Goal: Task Accomplishment & Management: Complete application form

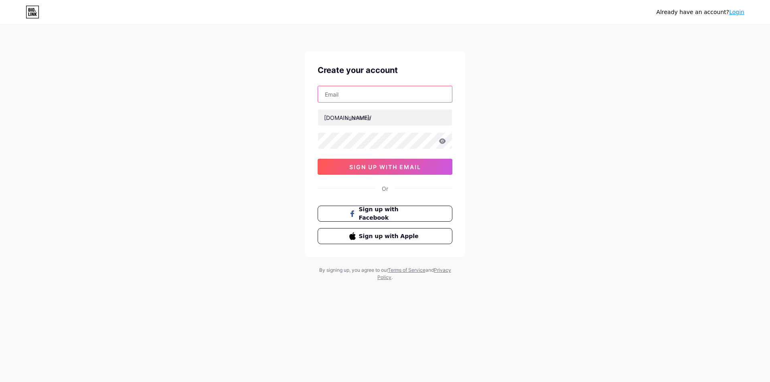
click at [348, 94] on input "text" at bounding box center [385, 94] width 134 height 16
type input "[EMAIL_ADDRESS][DOMAIN_NAME]"
click at [379, 112] on input "text" at bounding box center [385, 118] width 134 height 16
drag, startPoint x: 333, startPoint y: 93, endPoint x: 360, endPoint y: 93, distance: 27.7
click at [360, 93] on input "[EMAIL_ADDRESS][DOMAIN_NAME]" at bounding box center [385, 94] width 134 height 16
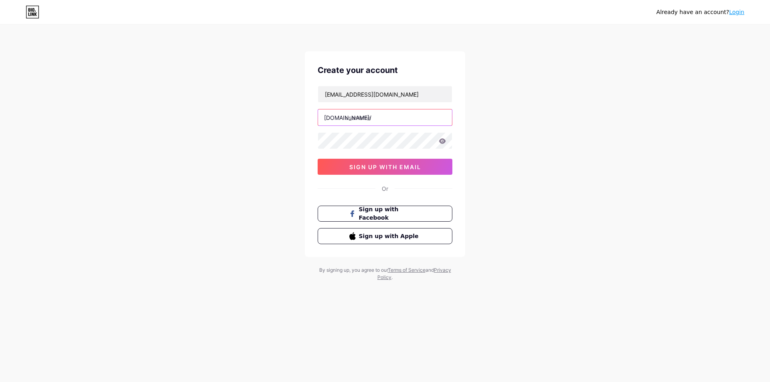
click at [366, 121] on input "text" at bounding box center [385, 118] width 134 height 16
paste input "angelsingh"
type input "angelsingh"
click at [366, 164] on span "sign up with email" at bounding box center [385, 167] width 72 height 7
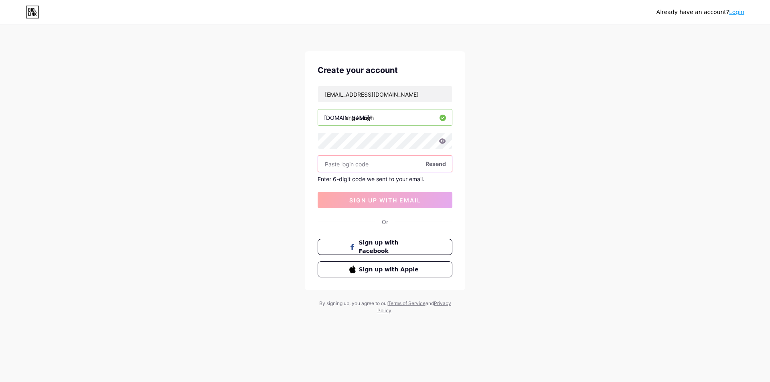
click at [353, 161] on input "text" at bounding box center [385, 164] width 134 height 16
paste input "191737"
type input "191737"
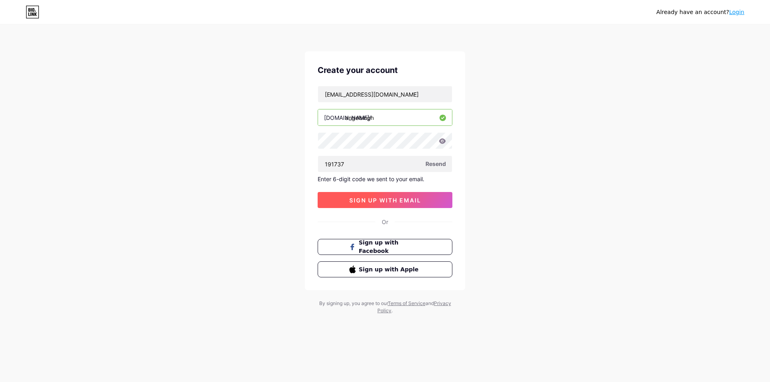
click at [388, 200] on span "sign up with email" at bounding box center [385, 200] width 72 height 7
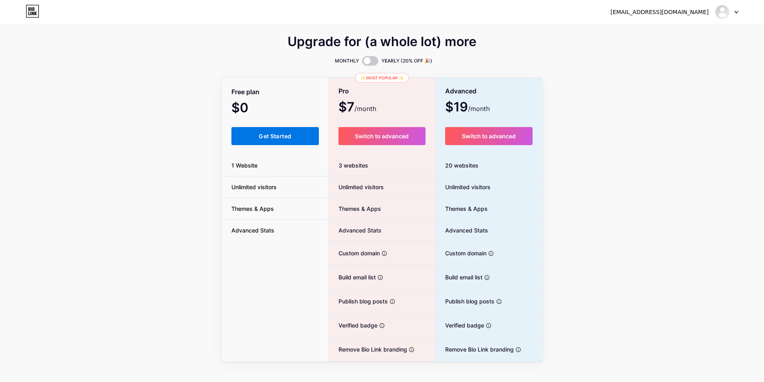
click at [274, 135] on span "Get Started" at bounding box center [275, 136] width 33 height 7
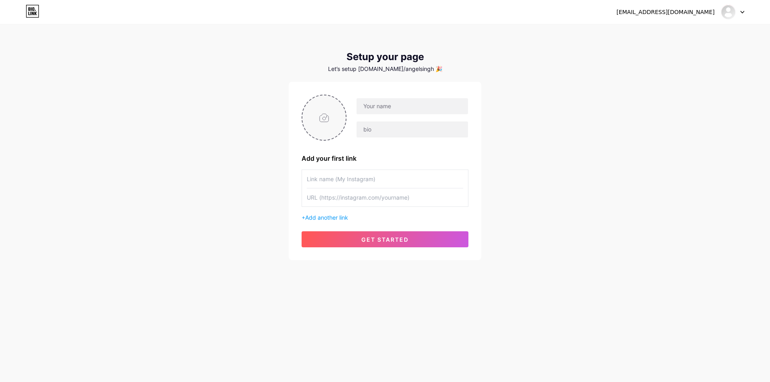
click at [325, 120] on input "file" at bounding box center [324, 117] width 43 height 45
type input "C:\fakepath\[PERSON_NAME].png"
click at [385, 100] on input "text" at bounding box center [413, 106] width 112 height 16
type input "[PERSON_NAME]"
click at [363, 125] on input "text" at bounding box center [413, 130] width 112 height 16
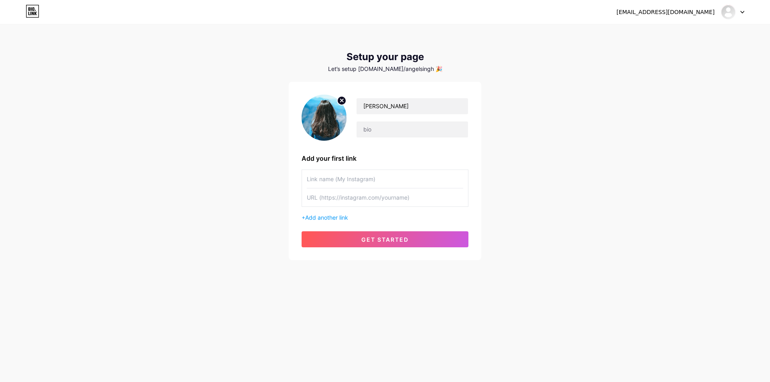
click at [322, 185] on input "text" at bounding box center [385, 179] width 156 height 18
type input "Blockchain Development Company"
click at [374, 128] on input "text" at bounding box center [413, 130] width 112 height 16
click at [381, 130] on input "text" at bounding box center [413, 130] width 112 height 16
paste input "I am Angel, an SEO Executive at [GEOGRAPHIC_DATA]."
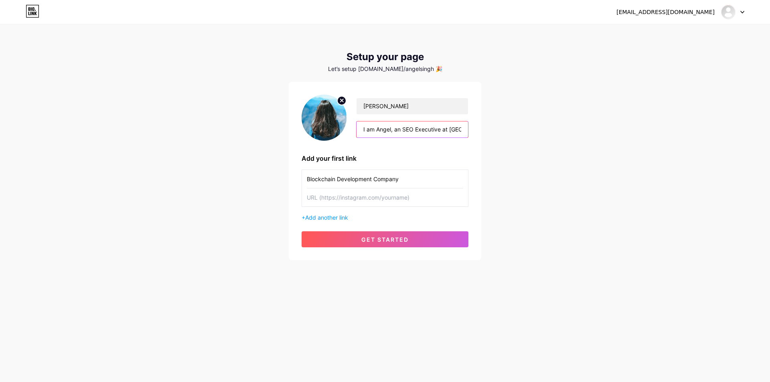
scroll to position [0, 24]
type input "I am Angel, an SEO Executive at [GEOGRAPHIC_DATA]."
click at [348, 201] on input "text" at bounding box center [385, 198] width 156 height 18
click at [328, 201] on input "text" at bounding box center [385, 198] width 156 height 18
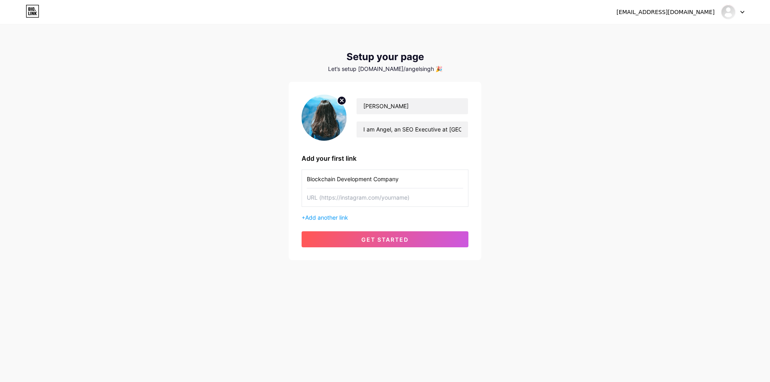
paste input "[URL][DOMAIN_NAME]"
type input "[URL][DOMAIN_NAME]"
click at [405, 240] on span "get started" at bounding box center [385, 239] width 47 height 7
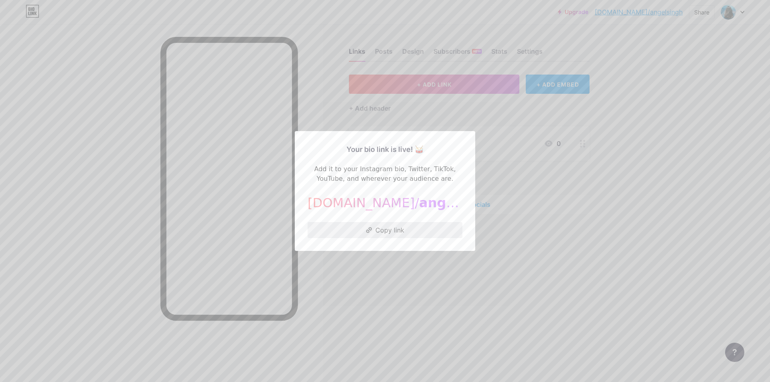
click at [373, 231] on button "Copy link" at bounding box center [385, 230] width 155 height 16
click at [260, 230] on div at bounding box center [385, 191] width 770 height 382
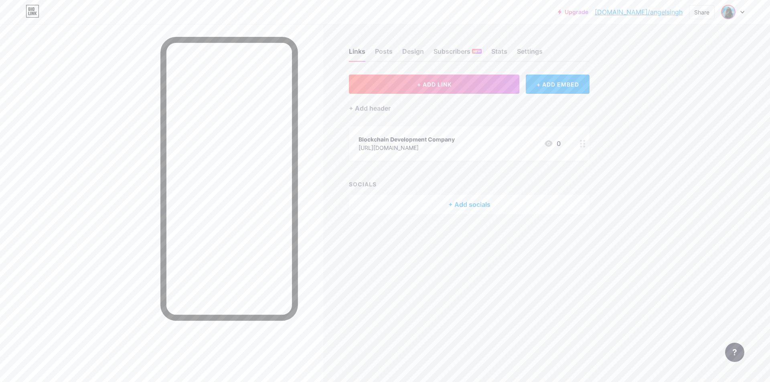
click at [726, 15] on img at bounding box center [728, 12] width 13 height 13
click at [681, 50] on div "[PERSON_NAME]" at bounding box center [699, 48] width 62 height 6
